Goal: Information Seeking & Learning: Learn about a topic

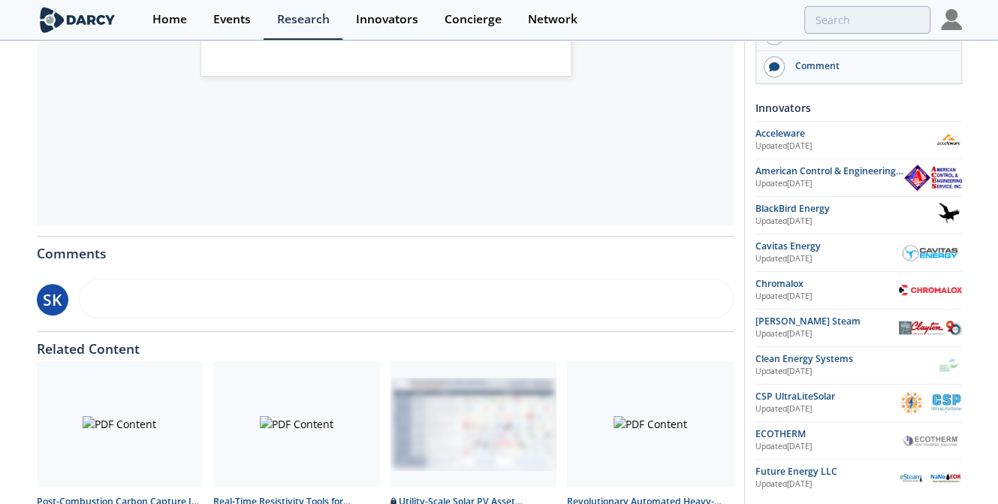
scroll to position [648, 0]
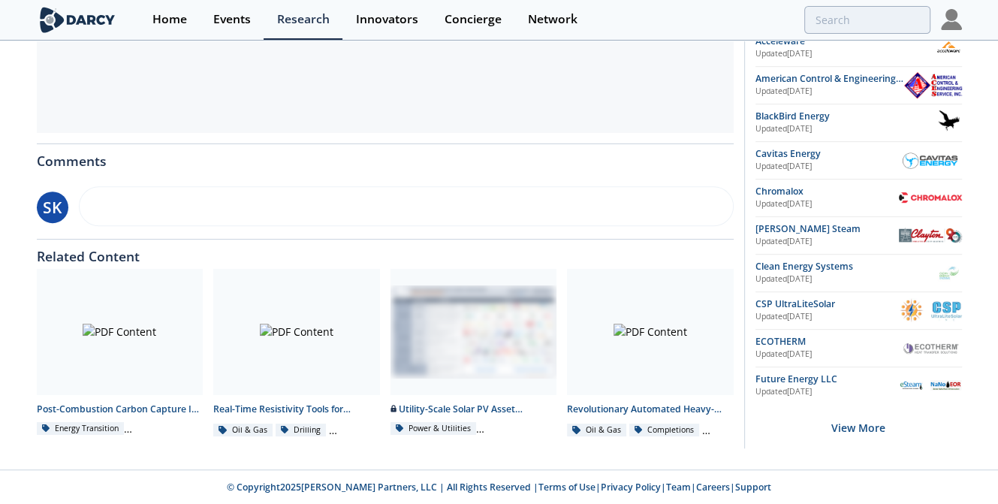
click at [883, 424] on div "View More" at bounding box center [858, 427] width 206 height 47
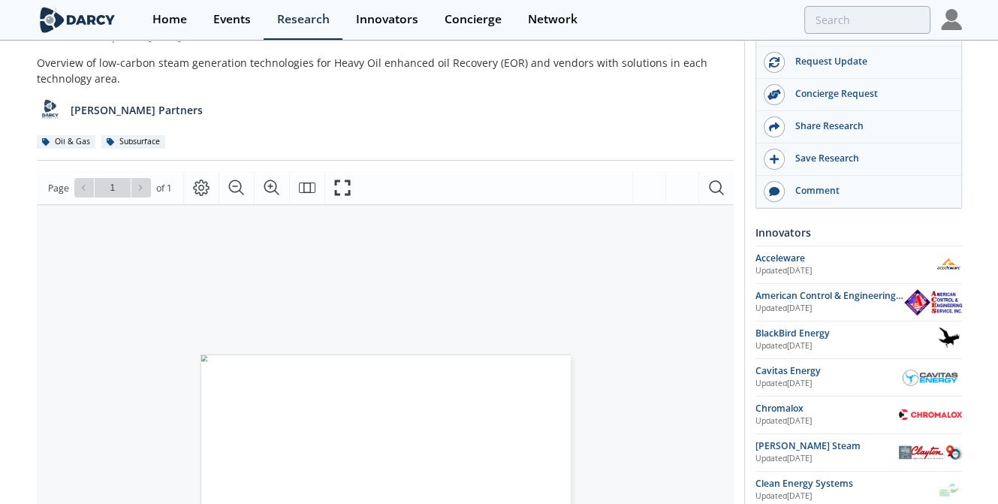
scroll to position [68, 0]
drag, startPoint x: 745, startPoint y: 217, endPoint x: 835, endPoint y: 422, distance: 223.6
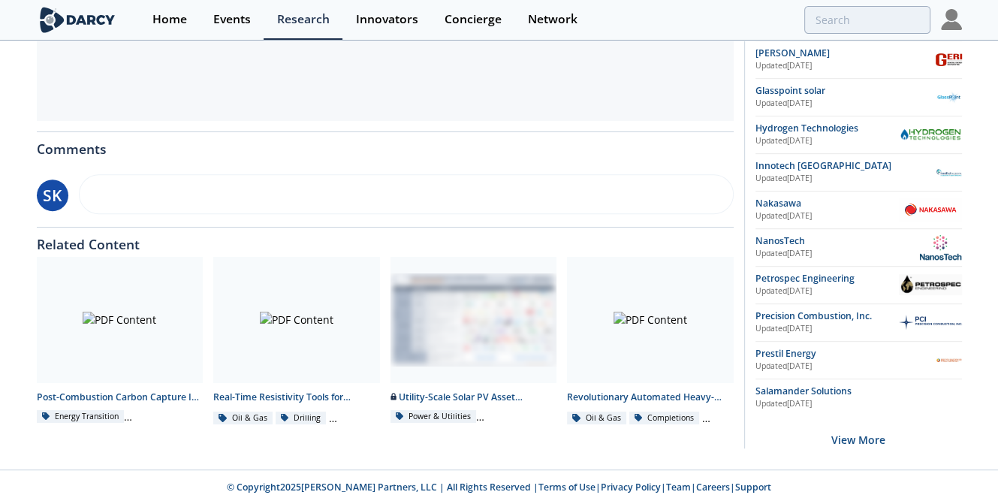
click at [873, 429] on div "View More" at bounding box center [858, 439] width 206 height 47
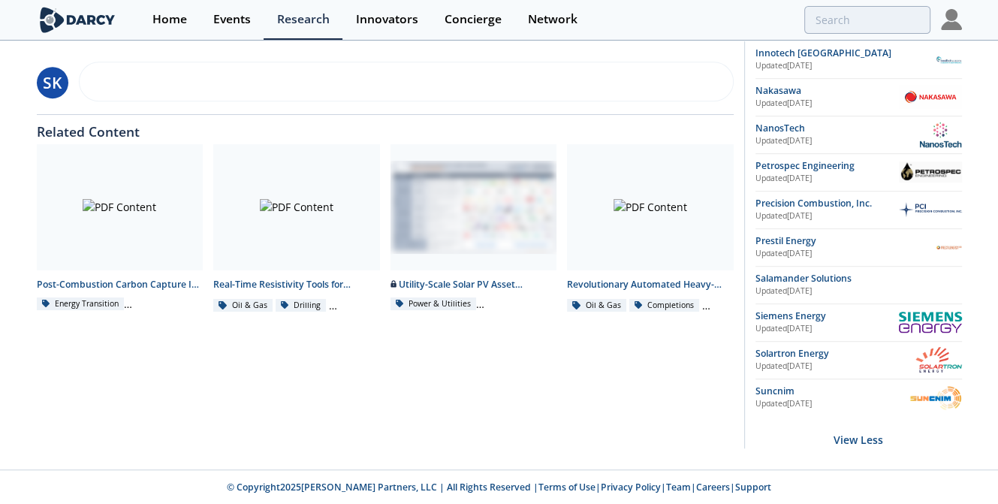
click at [866, 432] on div "View Less" at bounding box center [858, 439] width 206 height 47
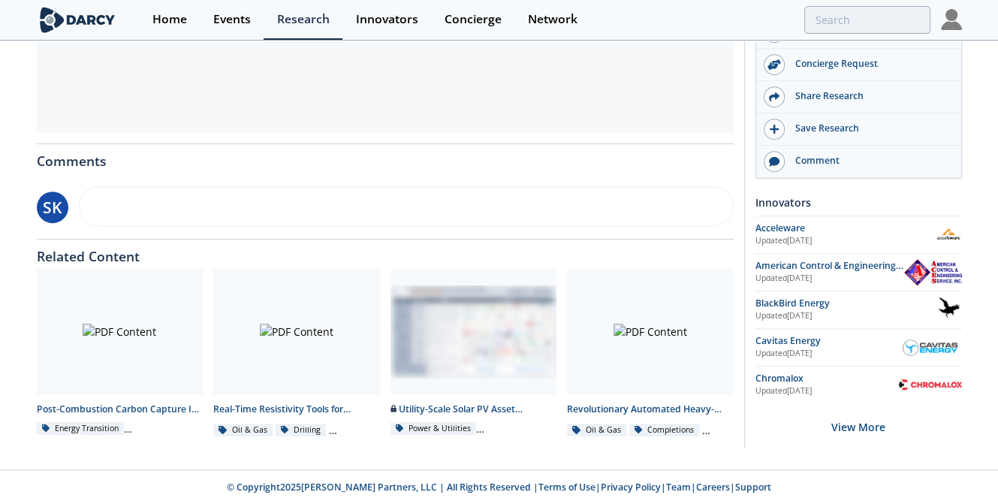
click at [862, 424] on div "View More" at bounding box center [858, 426] width 206 height 47
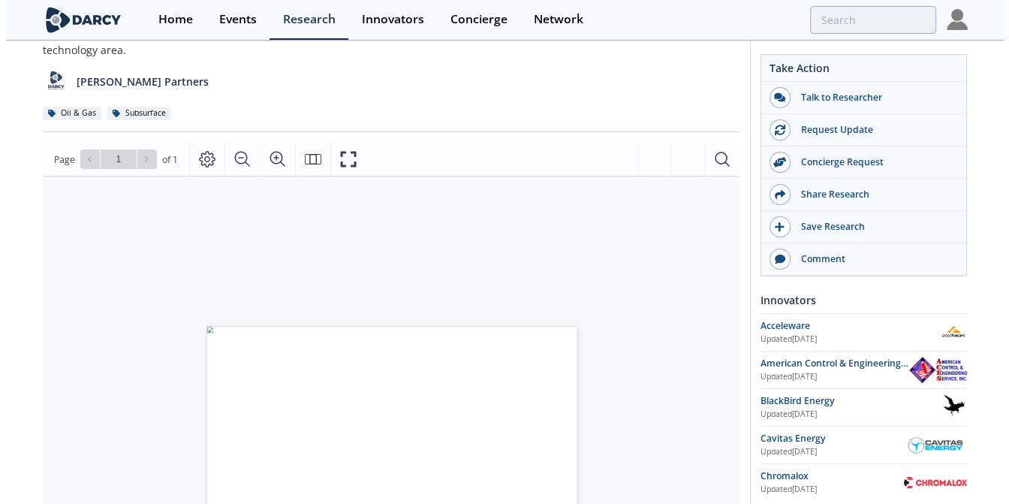
scroll to position [0, 0]
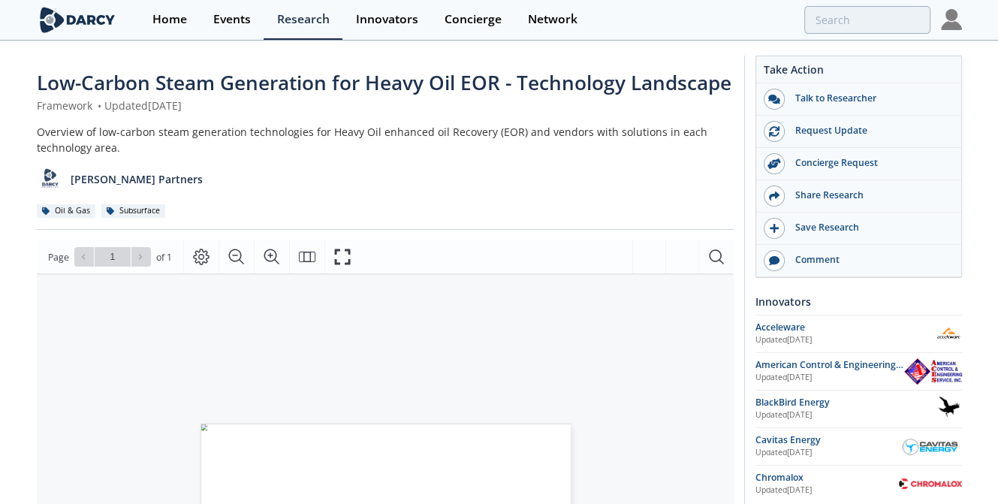
click at [801, 300] on div "Innovators" at bounding box center [858, 301] width 206 height 26
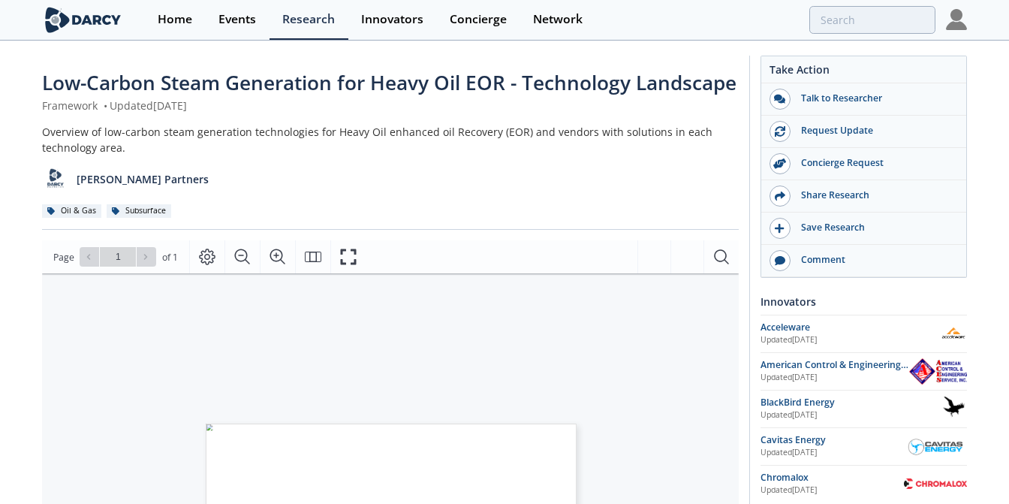
click at [278, 373] on div "Type Description Heat Source Water Volume Req. Compared to OTSG Technology Matu…" at bounding box center [235, 385] width 386 height 224
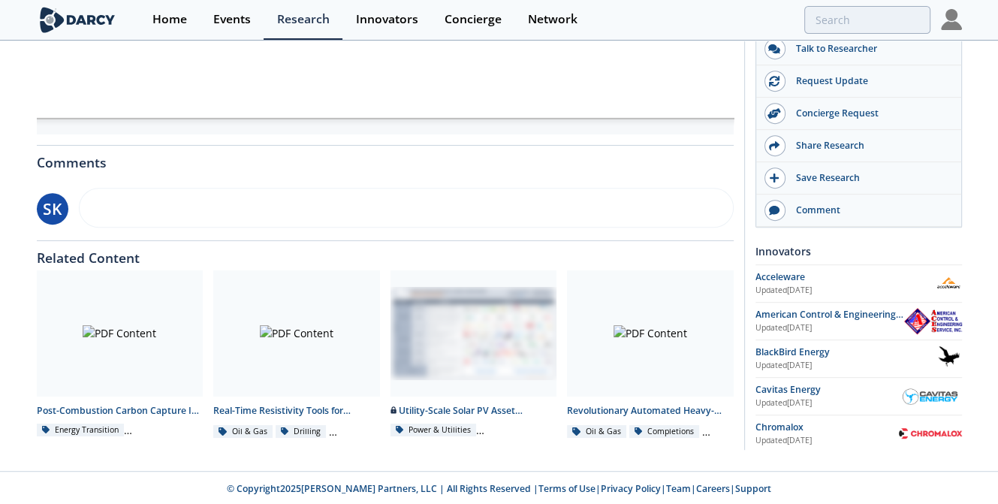
scroll to position [648, 0]
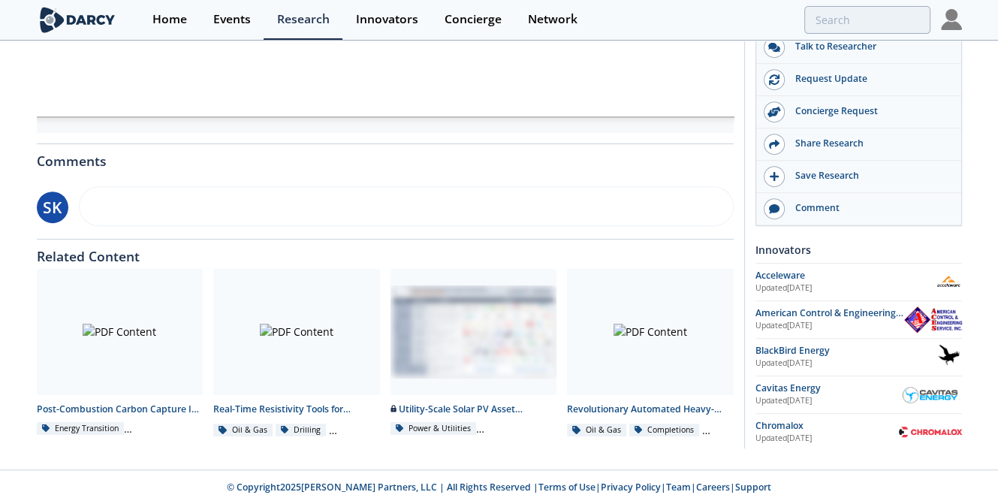
type input "heavy oil"
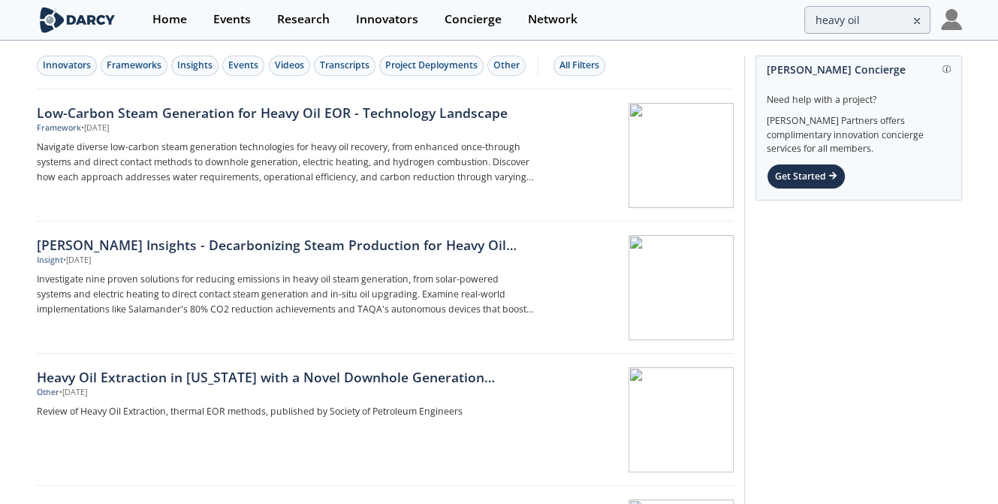
click at [411, 167] on p "Navigate diverse low-carbon steam generation technologies for heavy oil recover…" at bounding box center [285, 162] width 497 height 45
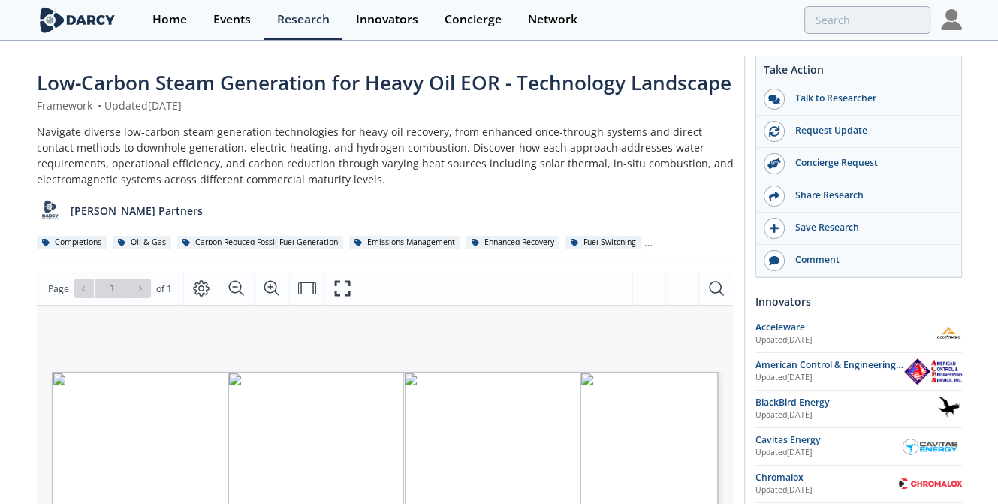
scroll to position [441, 0]
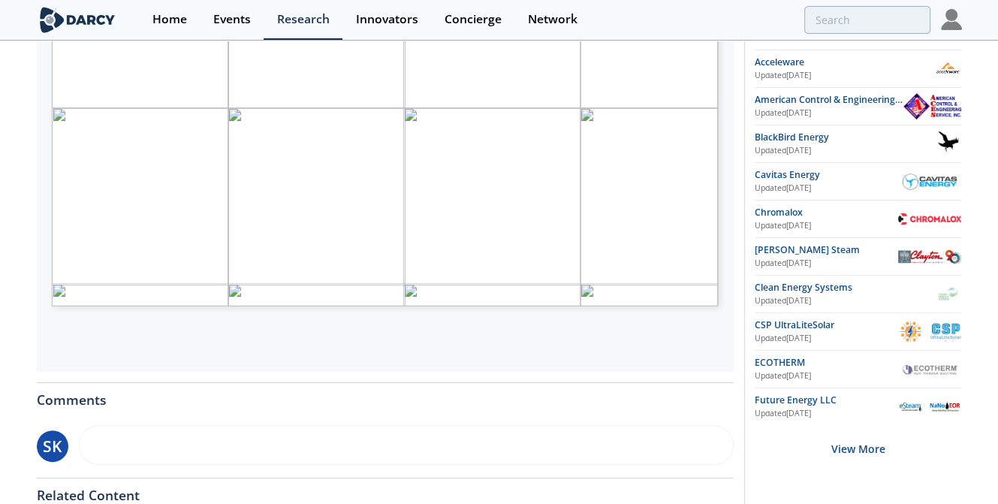
click at [862, 450] on div "View More" at bounding box center [857, 448] width 206 height 47
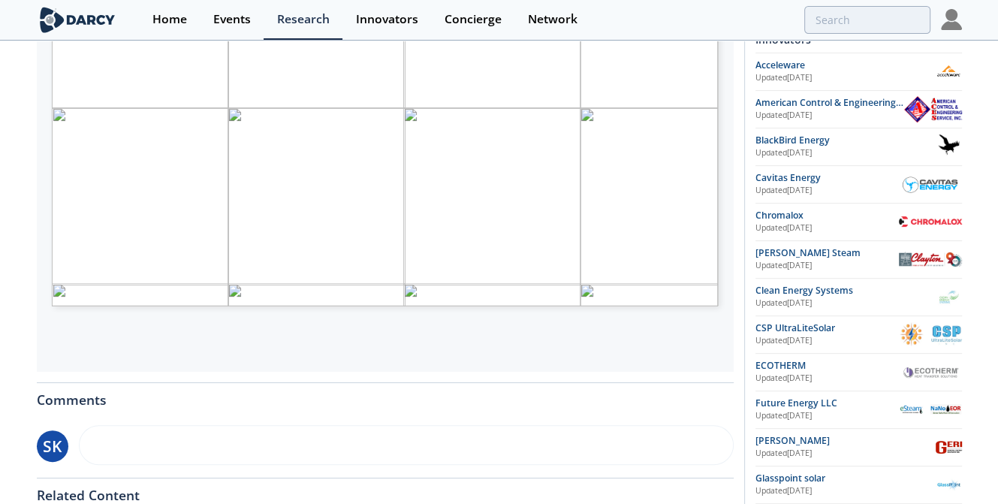
scroll to position [679, 0]
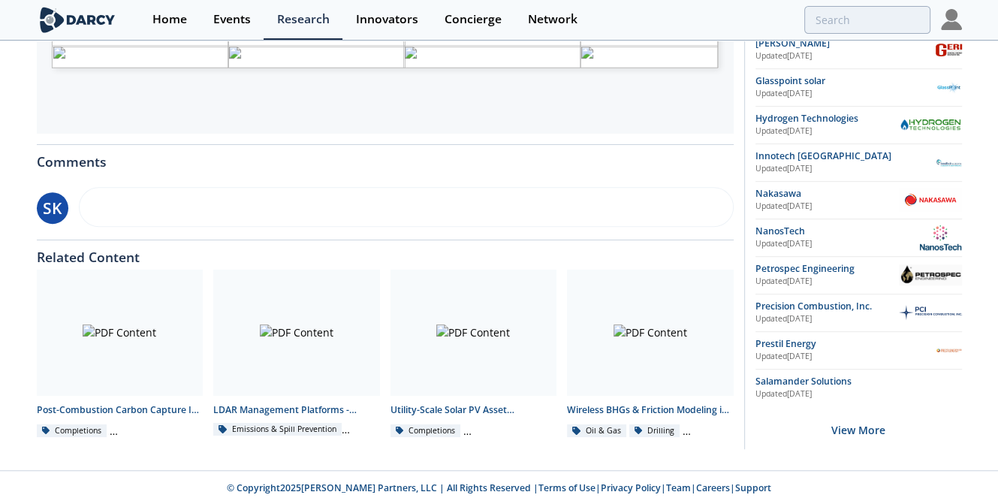
click at [862, 429] on div "View More" at bounding box center [858, 429] width 206 height 47
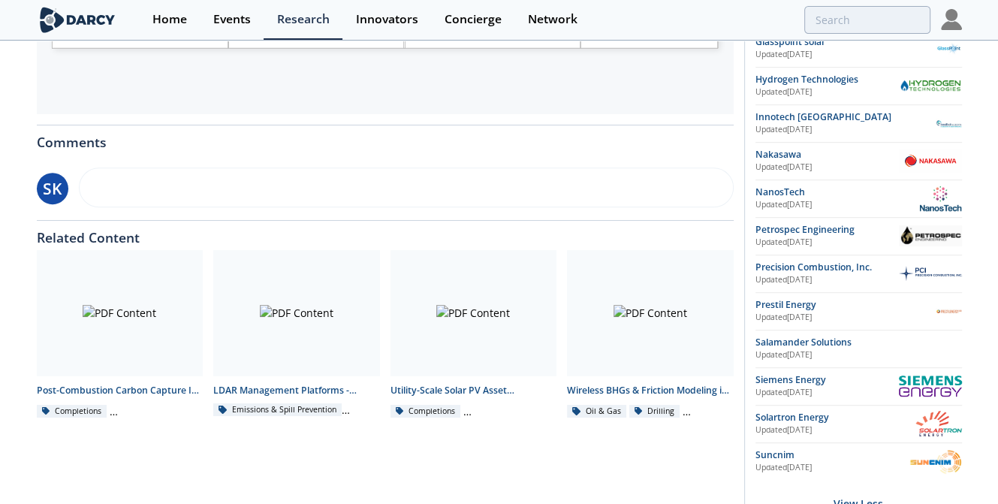
scroll to position [709, 0]
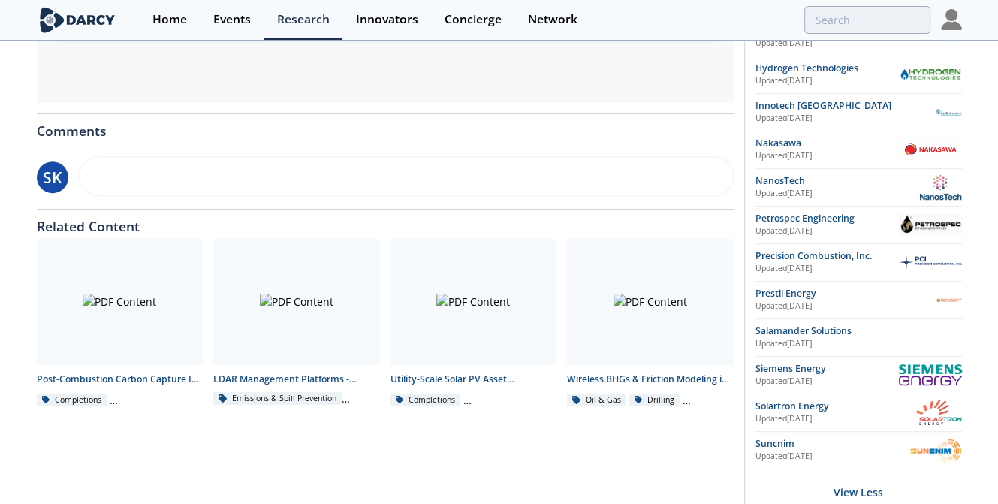
click at [868, 483] on div "View Less" at bounding box center [858, 491] width 206 height 47
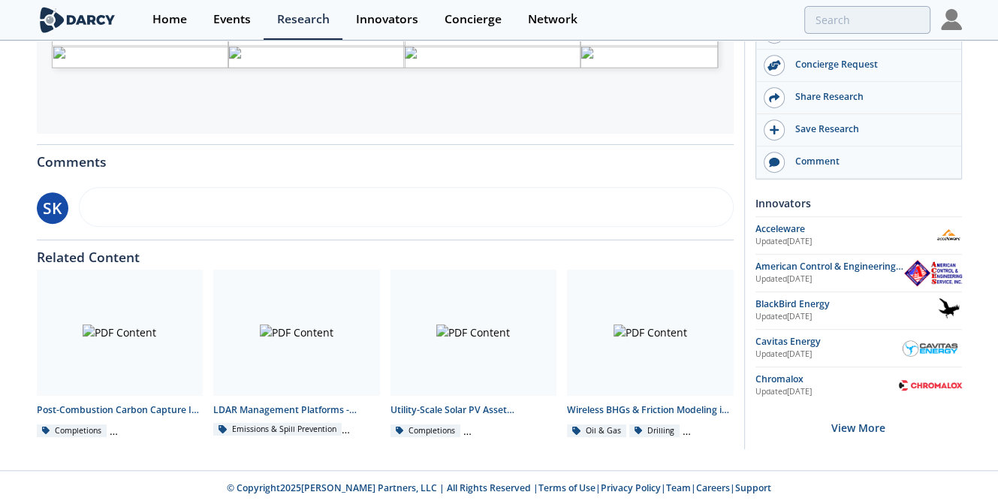
click at [865, 420] on div "View More" at bounding box center [858, 427] width 206 height 47
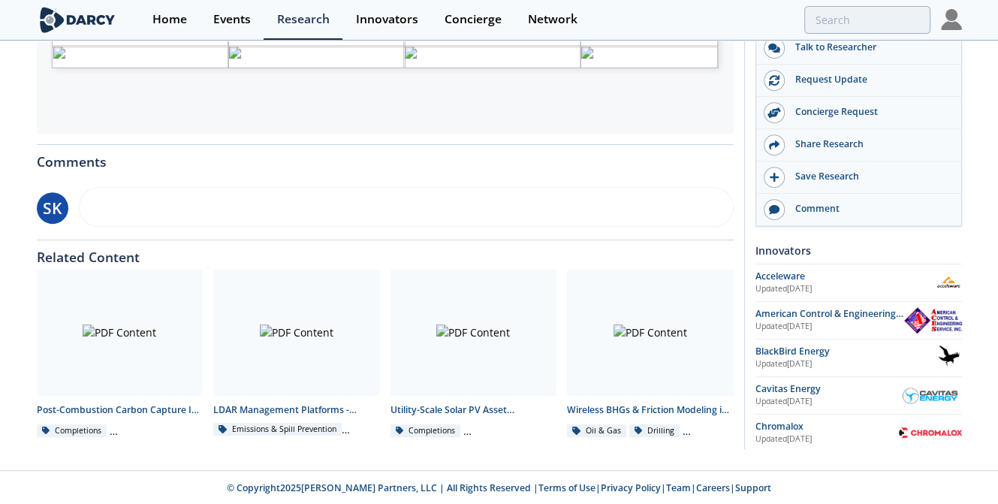
type input "heavy oil"
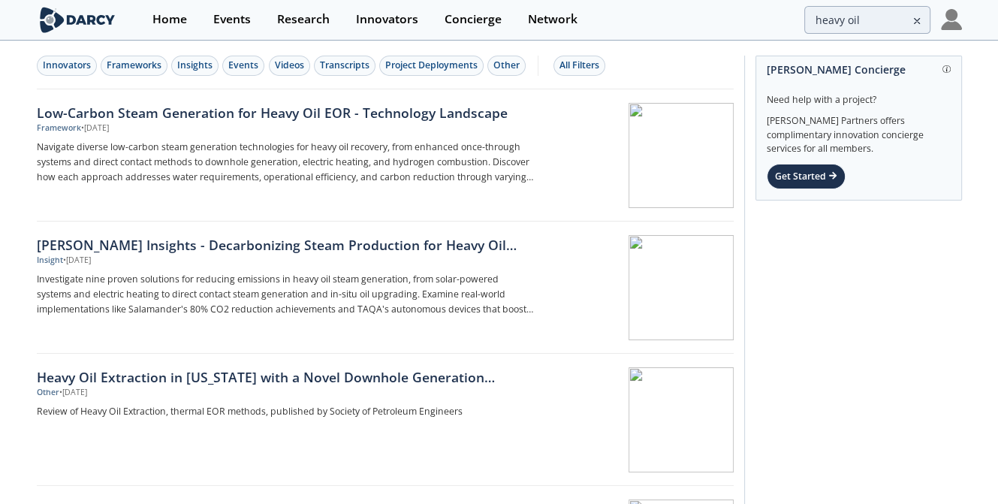
click at [77, 60] on div "Innovators" at bounding box center [67, 66] width 48 height 14
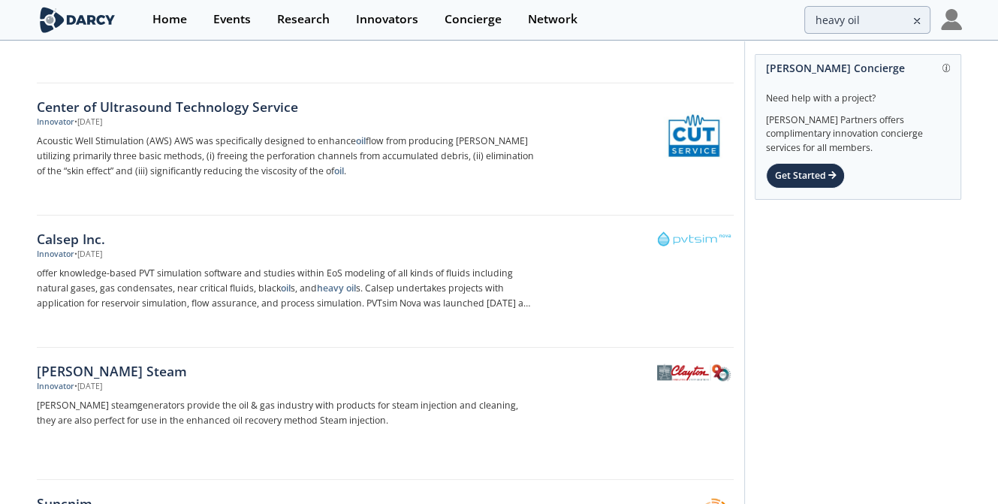
scroll to position [1661, 0]
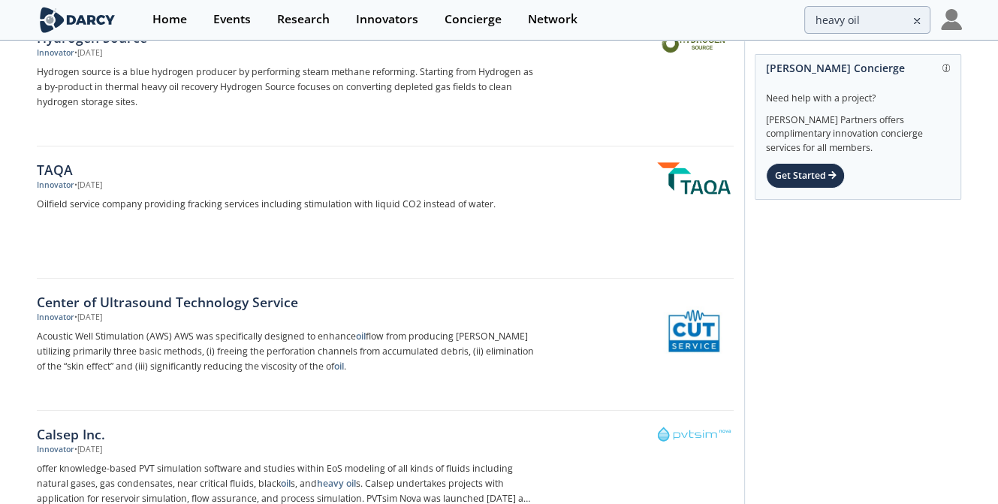
click at [56, 165] on div "TAQA" at bounding box center [285, 170] width 497 height 20
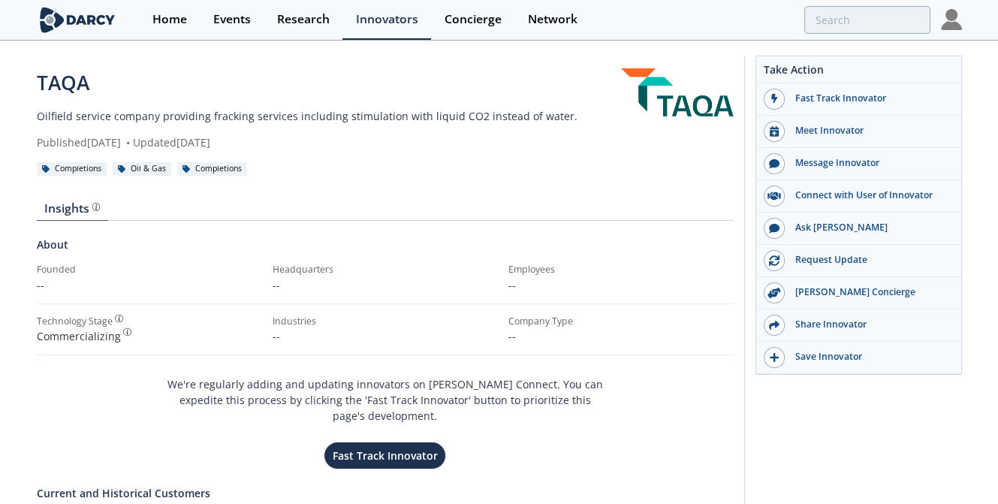
click at [386, 21] on div "Innovators" at bounding box center [387, 20] width 62 height 12
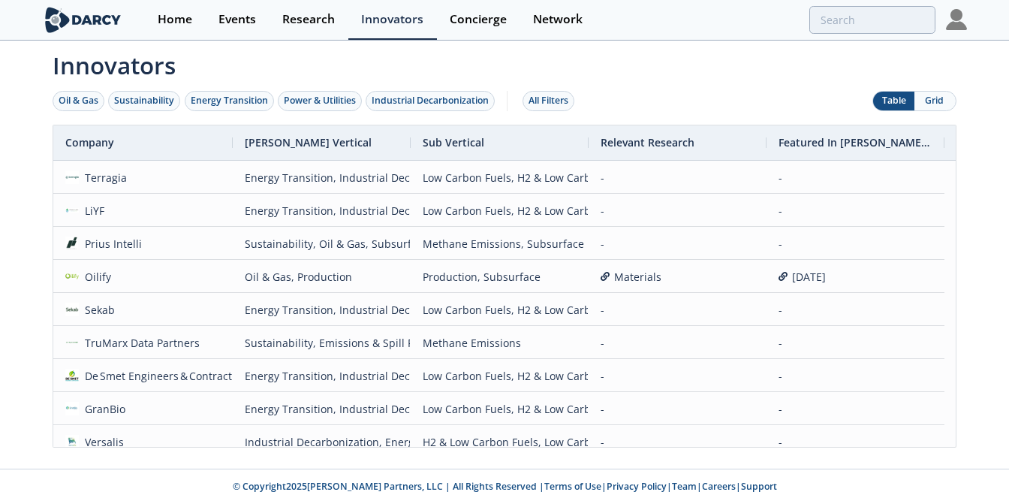
click at [77, 107] on button "Oil & Gas" at bounding box center [79, 101] width 52 height 20
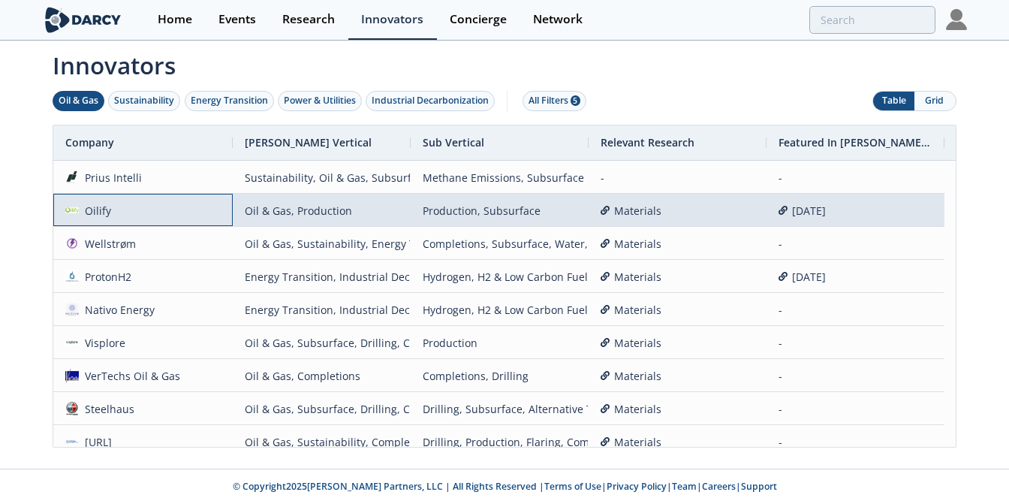
click at [102, 205] on div "Oilify" at bounding box center [95, 210] width 33 height 32
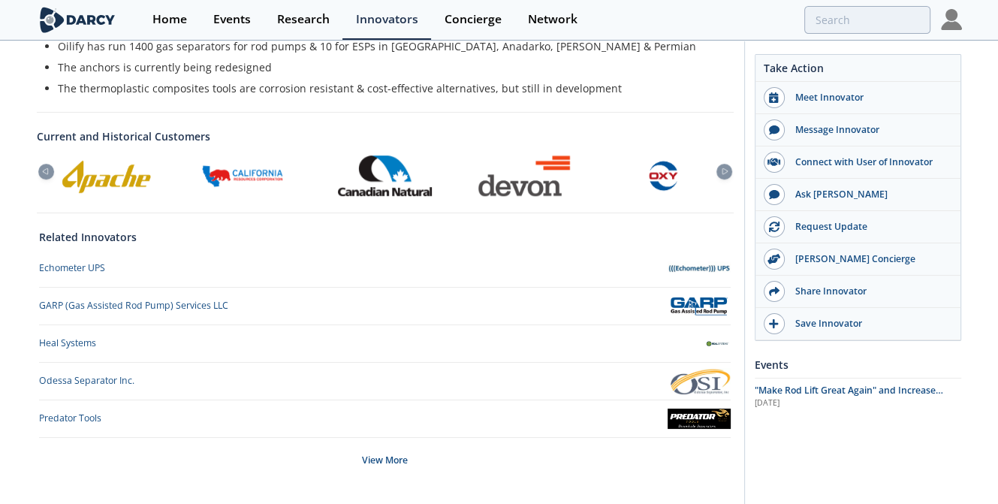
scroll to position [570, 0]
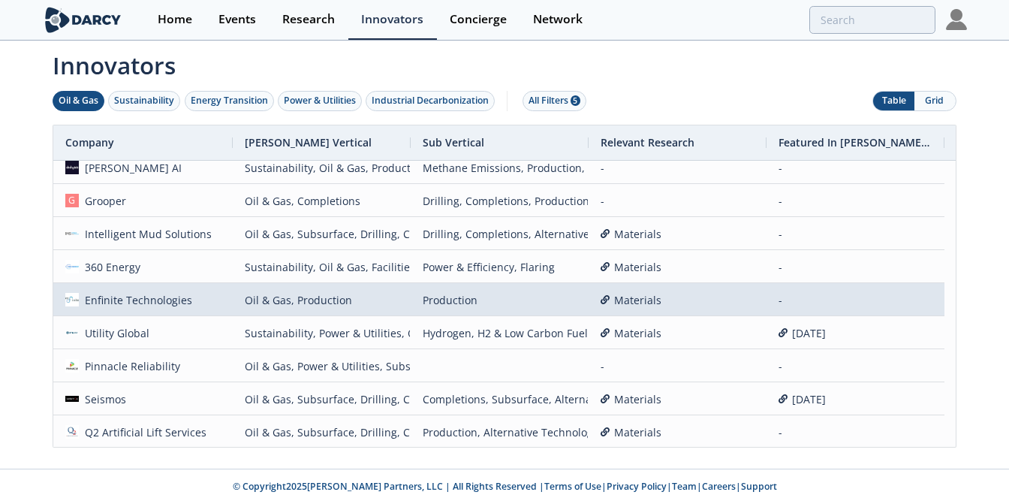
click at [317, 292] on div "Oil & Gas, Production" at bounding box center [322, 300] width 154 height 32
click at [450, 293] on div "Production" at bounding box center [500, 300] width 154 height 32
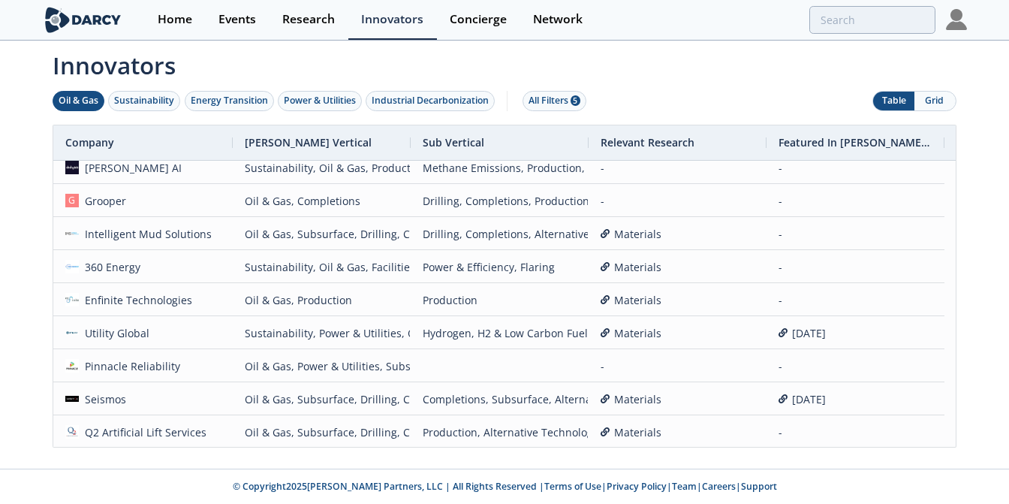
click at [12, 428] on div "Innovators Oil & Gas Sustainability Energy Transition Power & Utilities Industr…" at bounding box center [504, 255] width 1009 height 426
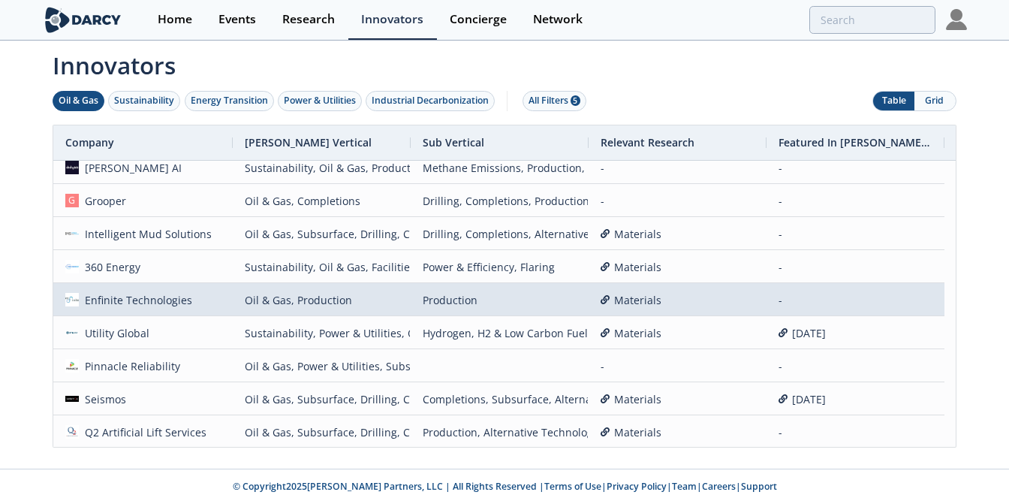
drag, startPoint x: 47, startPoint y: 442, endPoint x: 237, endPoint y: 260, distance: 263.9
click at [237, 260] on div "Company [PERSON_NAME] Vertical Sub Vertical Relevant Research -" at bounding box center [504, 286] width 925 height 323
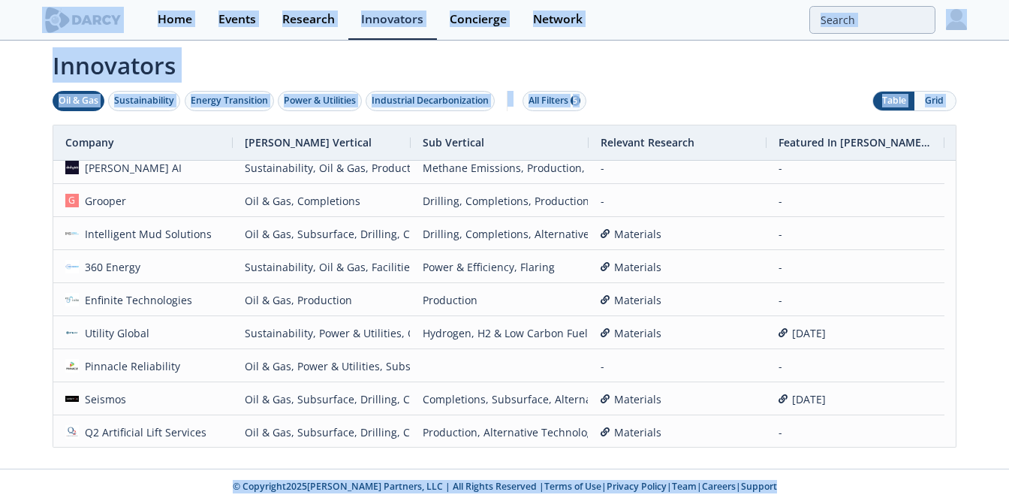
click at [673, 92] on div "Oil & Gas Sustainability Energy Transition Power & Utilities Industrial Decarbo…" at bounding box center [504, 100] width 925 height 47
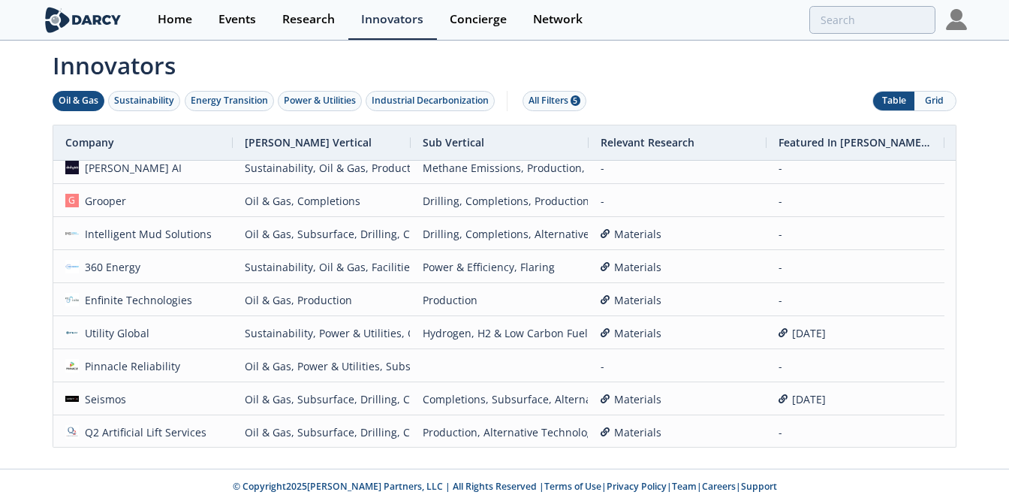
click at [934, 96] on button "Grid" at bounding box center [934, 101] width 41 height 19
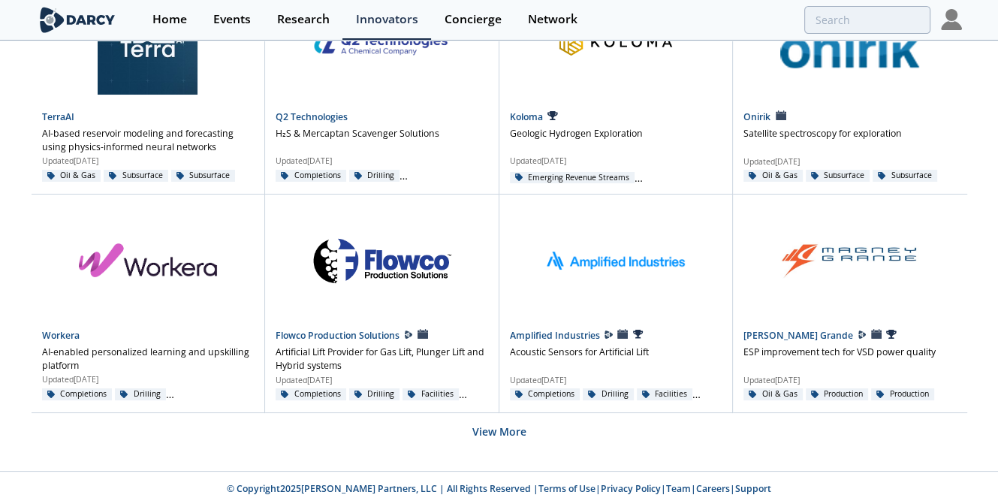
click at [506, 440] on button "View More" at bounding box center [499, 431] width 54 height 37
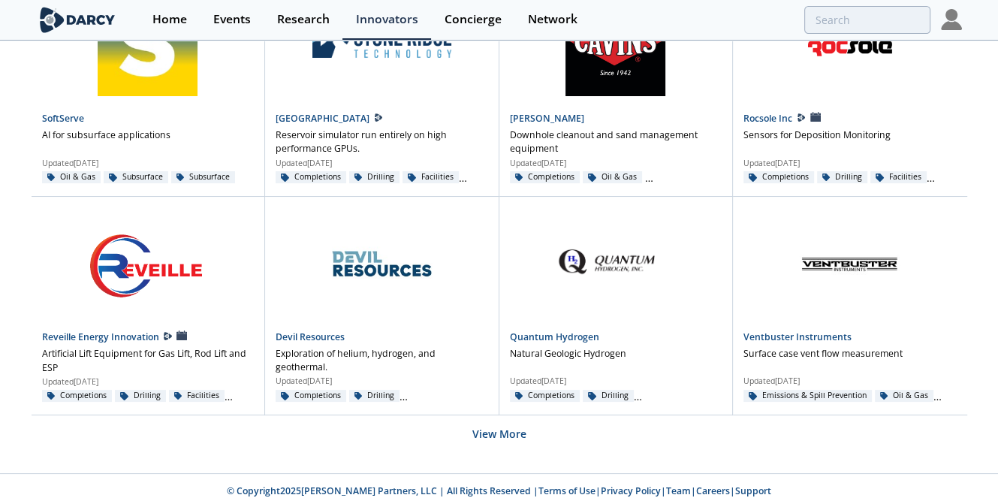
click at [506, 430] on button "View More" at bounding box center [499, 433] width 54 height 37
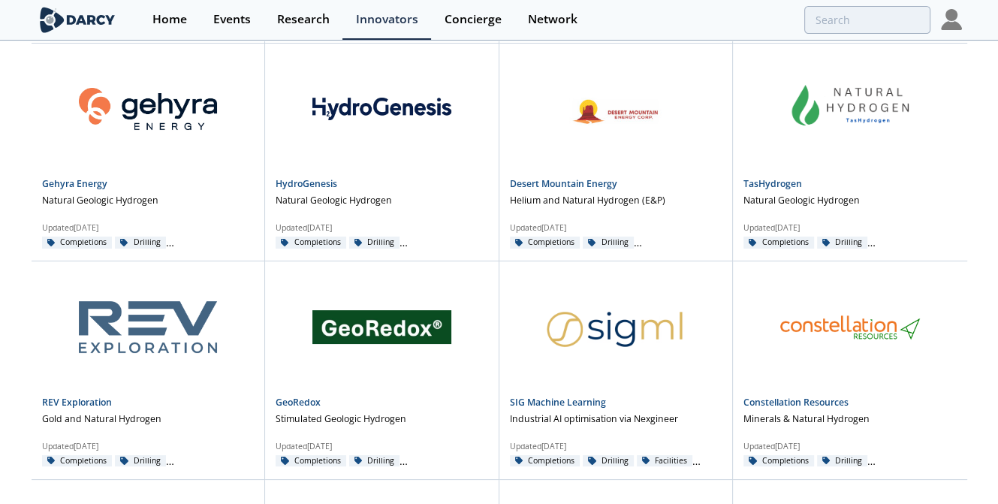
scroll to position [3659, 0]
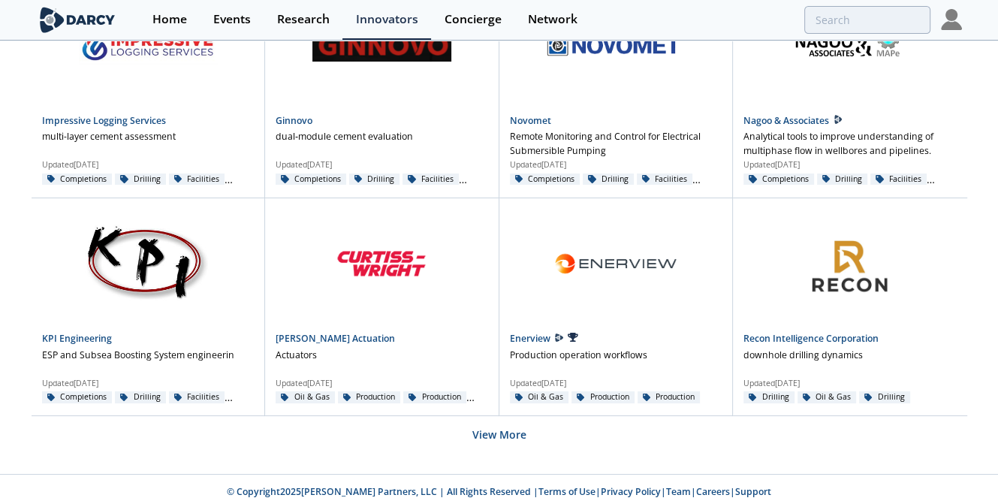
click at [503, 432] on button "View More" at bounding box center [499, 434] width 54 height 37
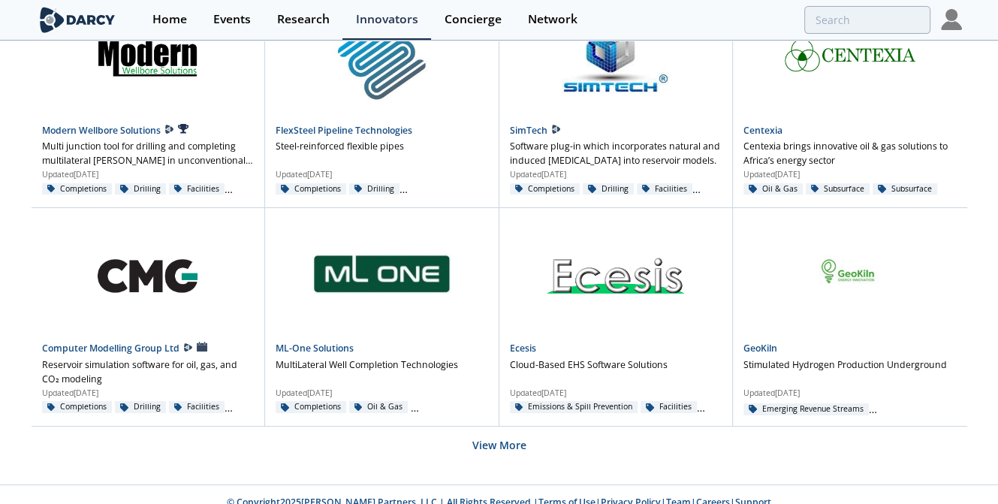
scroll to position [4968, 0]
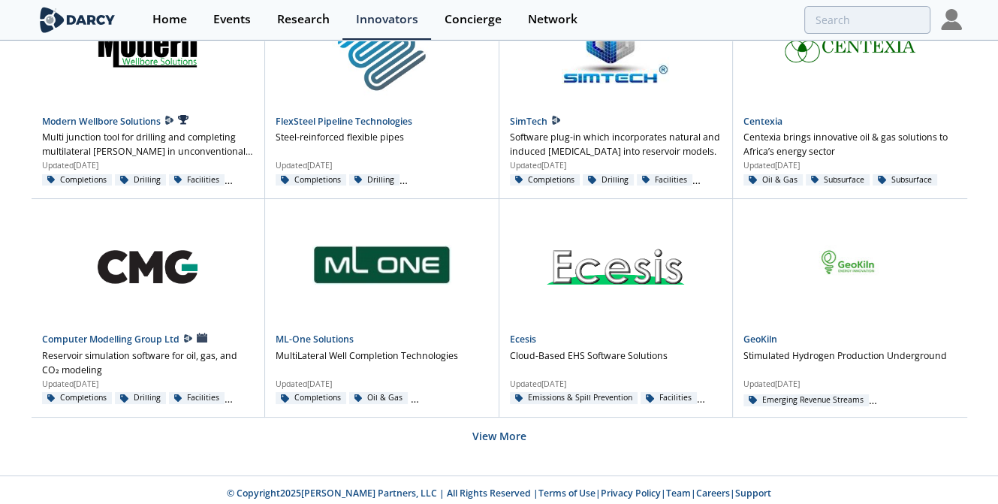
click at [503, 432] on button "View More" at bounding box center [499, 435] width 54 height 37
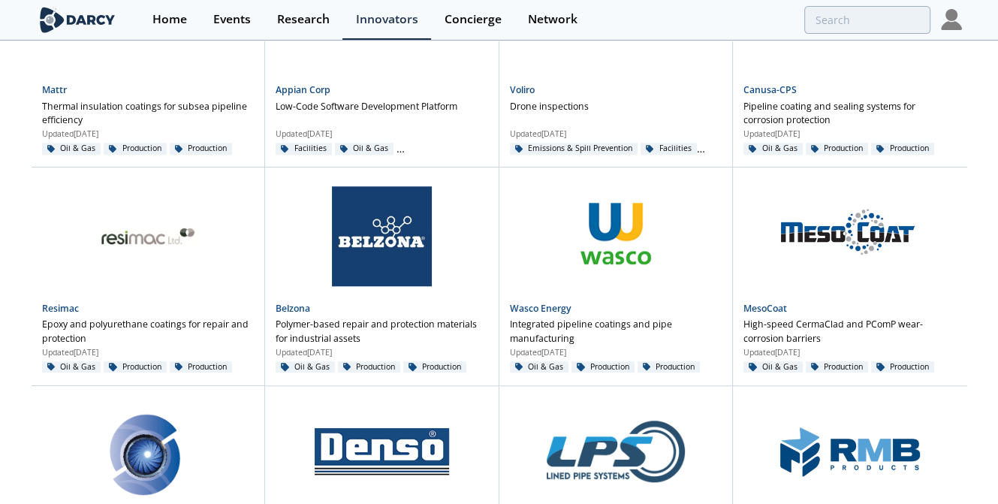
scroll to position [6276, 0]
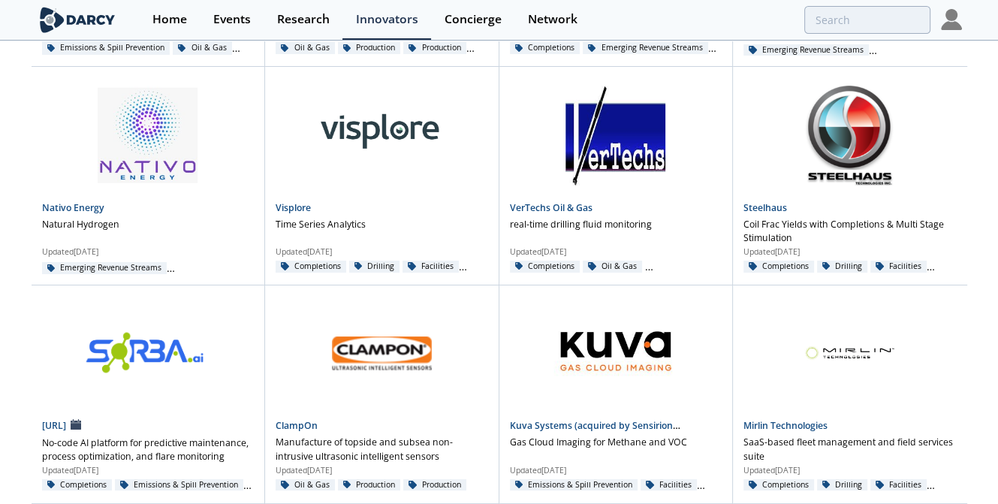
scroll to position [0, 0]
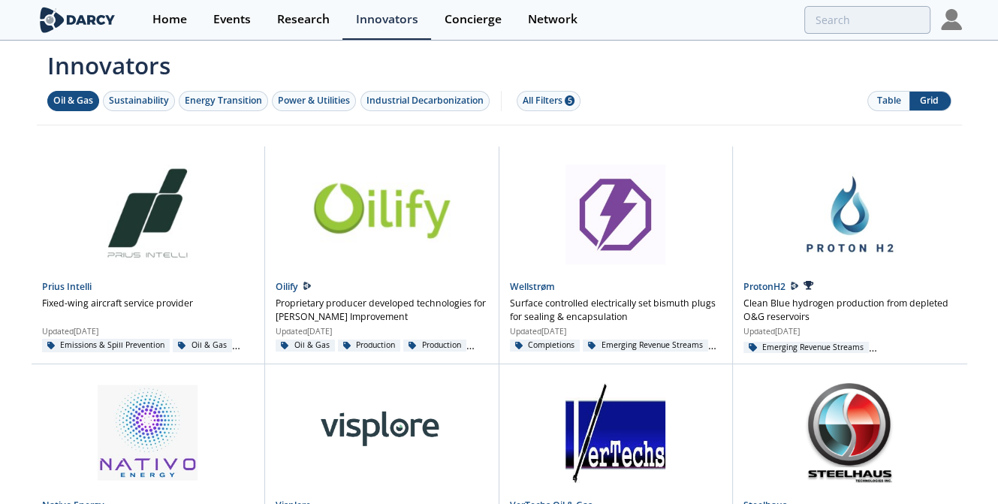
click at [547, 101] on div "All Filters 5" at bounding box center [549, 101] width 52 height 14
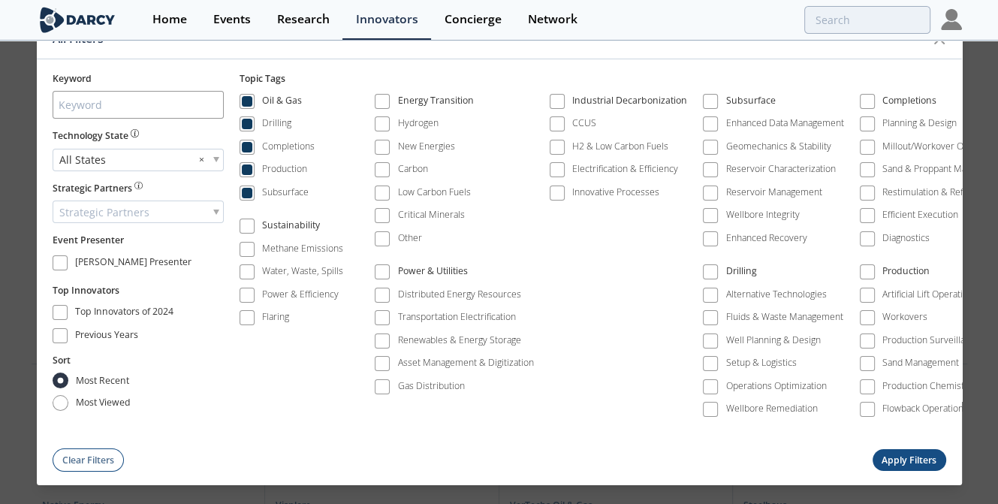
click at [251, 96] on span at bounding box center [247, 101] width 11 height 11
click at [254, 169] on span at bounding box center [246, 169] width 15 height 15
click at [254, 190] on span at bounding box center [246, 192] width 15 height 15
click at [709, 119] on span at bounding box center [710, 124] width 11 height 11
click at [712, 164] on span at bounding box center [710, 169] width 11 height 11
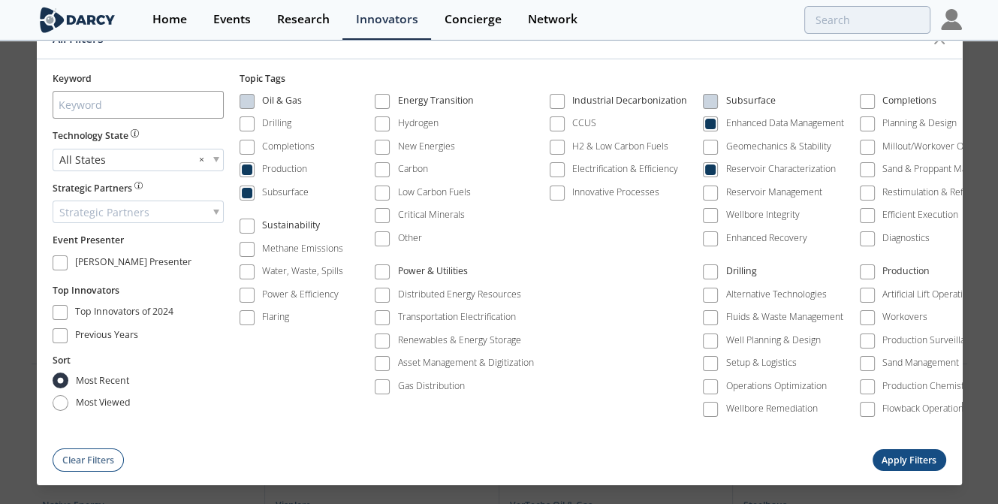
click at [712, 188] on span at bounding box center [710, 193] width 11 height 11
click at [712, 235] on span at bounding box center [710, 238] width 11 height 11
drag, startPoint x: 869, startPoint y: 272, endPoint x: 862, endPoint y: 297, distance: 26.4
click at [862, 297] on div "Completions Planning & Design Millout/Workover Operations Sand & Proppant Manag…" at bounding box center [934, 262] width 149 height 342
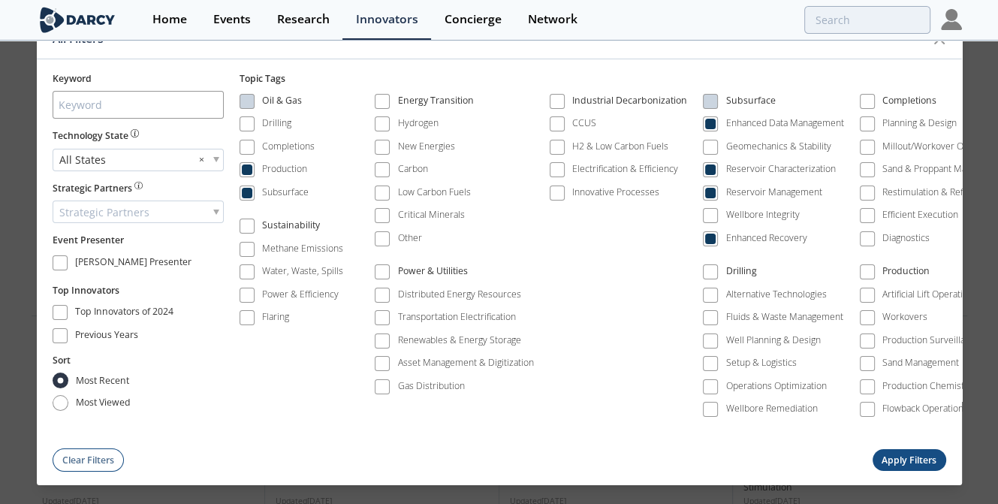
click at [871, 438] on div "Keyword Technology State All States × Strategic Partners Strategic Partners Eve…" at bounding box center [499, 265] width 925 height 413
click at [246, 167] on span at bounding box center [247, 169] width 11 height 11
click at [248, 188] on span at bounding box center [247, 193] width 11 height 11
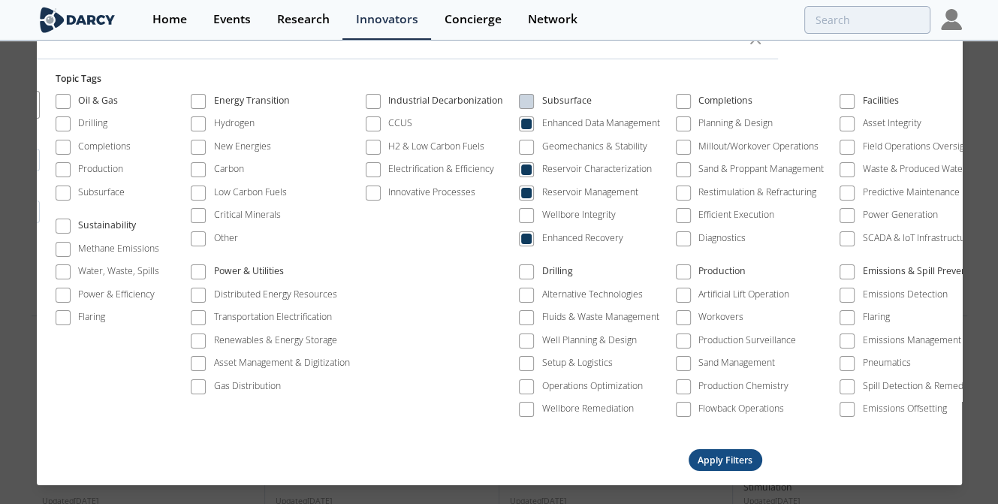
scroll to position [0, 0]
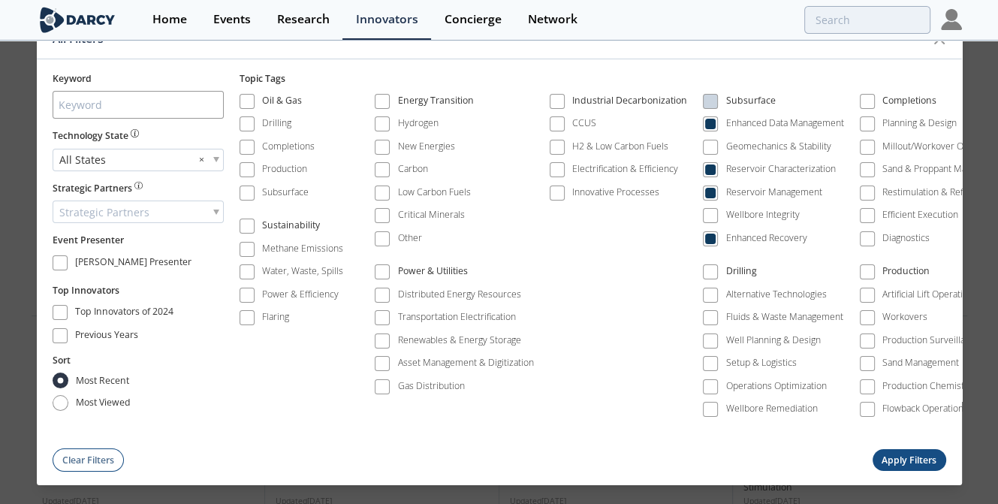
click at [899, 459] on button "Apply Filters" at bounding box center [909, 460] width 74 height 22
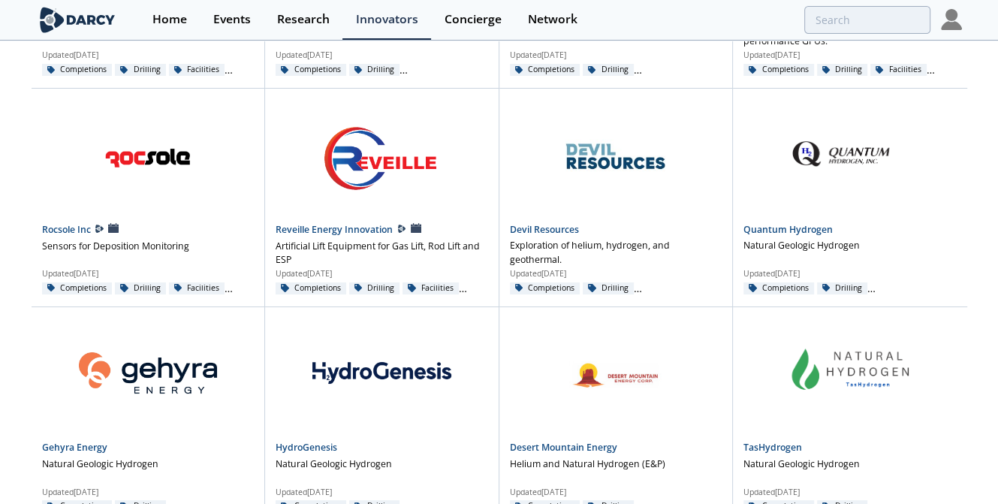
scroll to position [1043, 0]
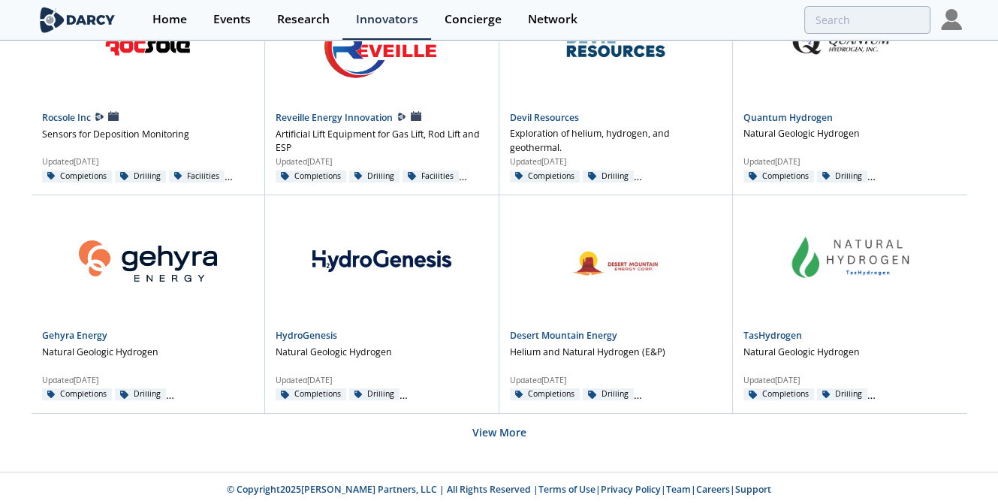
click at [506, 432] on button "View More" at bounding box center [499, 432] width 54 height 37
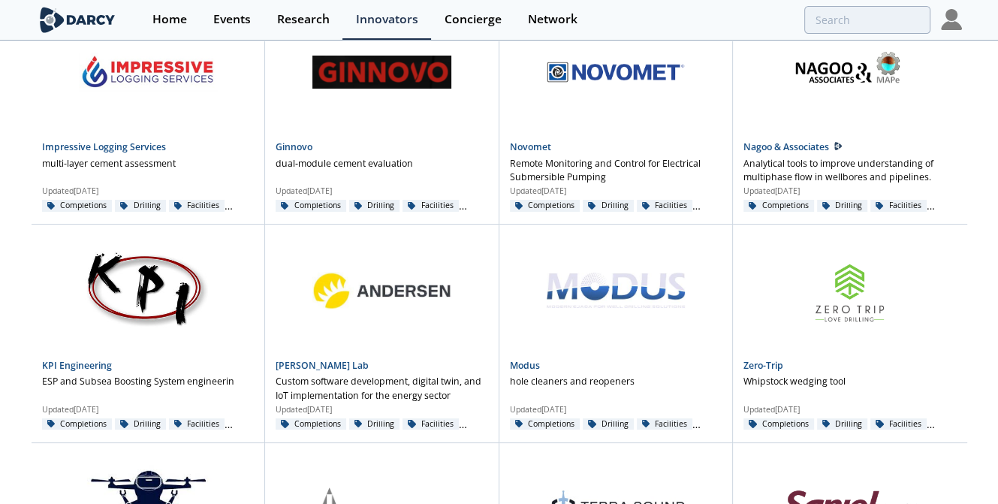
scroll to position [2351, 0]
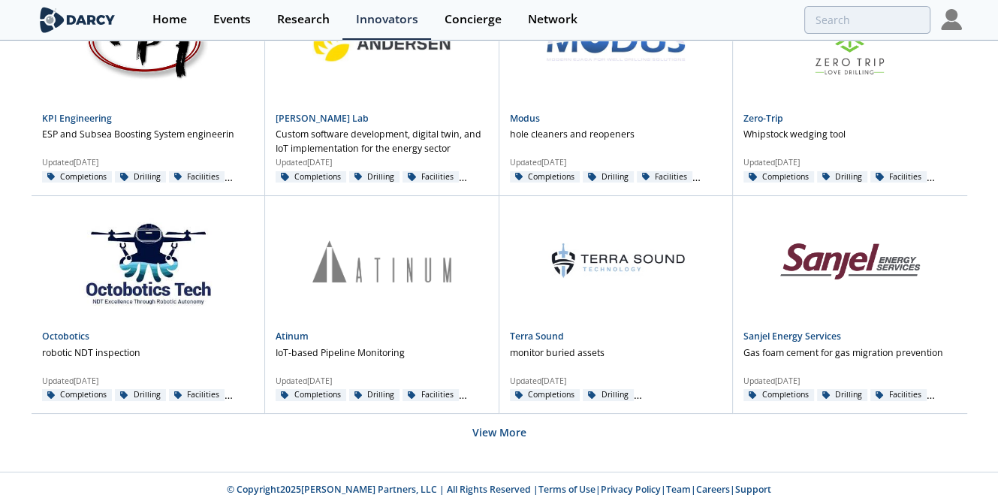
click at [501, 424] on button "View More" at bounding box center [499, 432] width 54 height 37
